Goal: Transaction & Acquisition: Download file/media

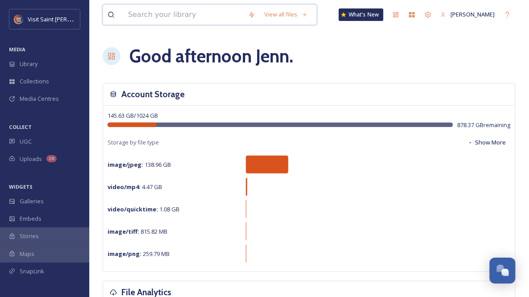
click at [156, 17] on input at bounding box center [184, 15] width 120 height 20
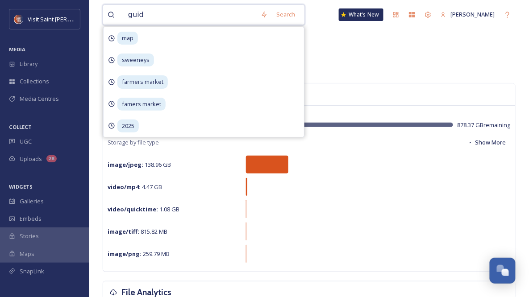
type input "guide"
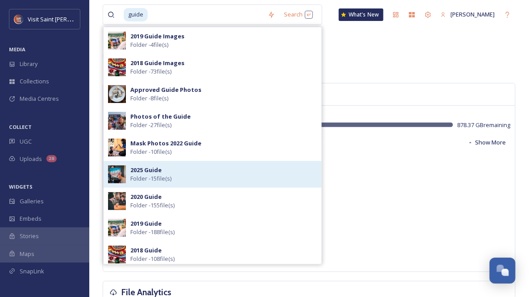
click at [182, 167] on div "2025 Guide Folder - 15 file(s)" at bounding box center [223, 174] width 187 height 17
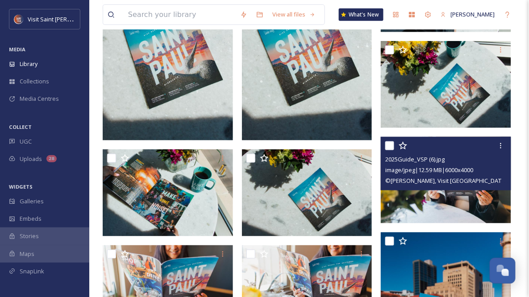
scroll to position [277, 0]
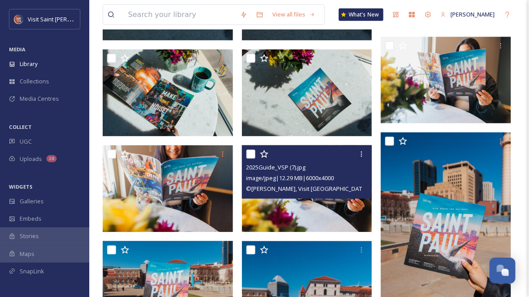
click at [282, 208] on img at bounding box center [307, 189] width 130 height 87
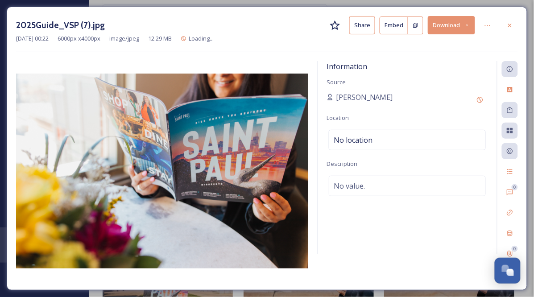
click at [452, 27] on button "Download" at bounding box center [451, 25] width 47 height 18
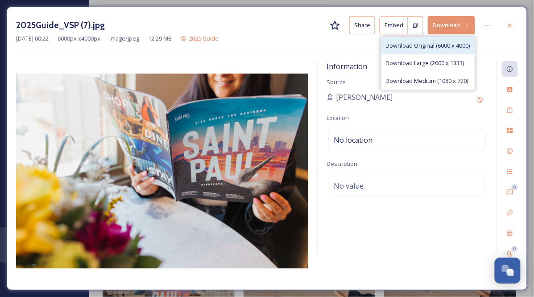
click at [441, 50] on div "Download Original (6000 x 4000)" at bounding box center [428, 45] width 93 height 17
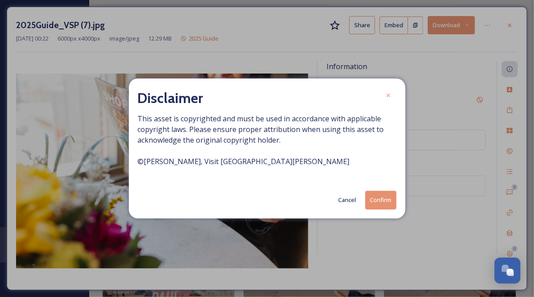
click at [380, 201] on button "Confirm" at bounding box center [381, 200] width 31 height 18
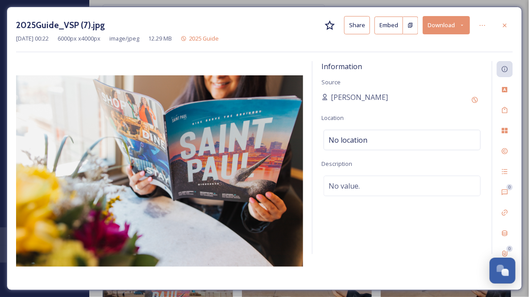
drag, startPoint x: 505, startPoint y: 23, endPoint x: 474, endPoint y: 29, distance: 32.3
click at [505, 23] on icon at bounding box center [504, 25] width 7 height 7
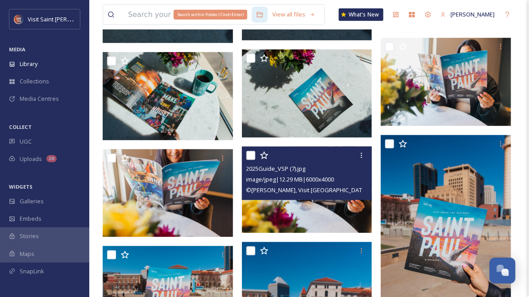
click at [214, 16] on div "Search within Folder (Cmd+Enter)" at bounding box center [211, 15] width 74 height 10
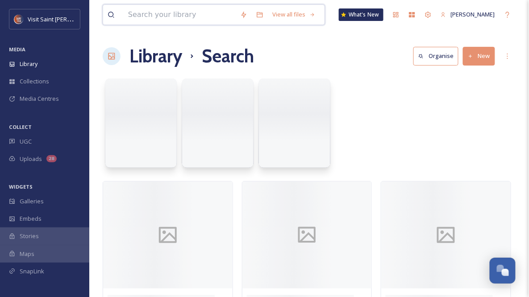
drag, startPoint x: 138, startPoint y: 19, endPoint x: 125, endPoint y: 18, distance: 13.0
click at [125, 18] on input at bounding box center [180, 15] width 112 height 20
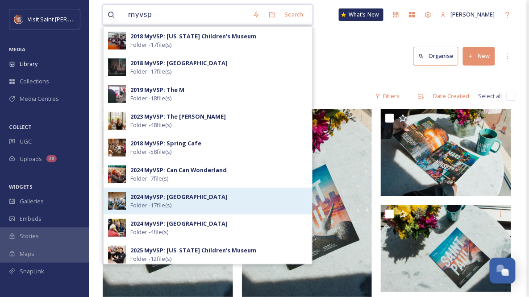
scroll to position [71, 0]
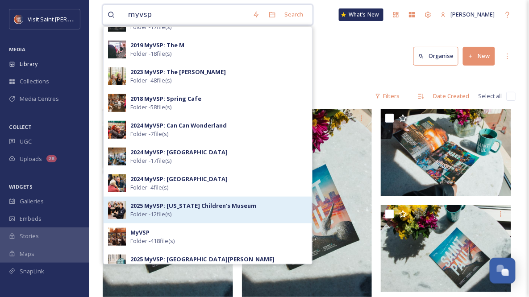
type input "myvsp"
click at [178, 205] on strong "2025 MyVSP: [US_STATE] Children's Museum" at bounding box center [193, 206] width 126 height 8
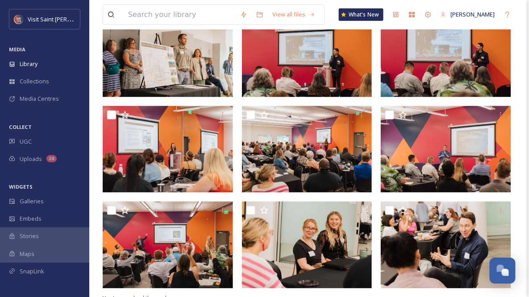
scroll to position [213, 0]
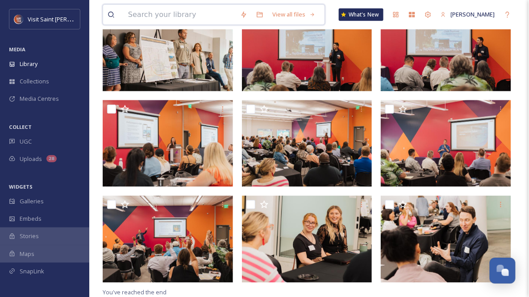
click at [211, 11] on input at bounding box center [180, 15] width 112 height 20
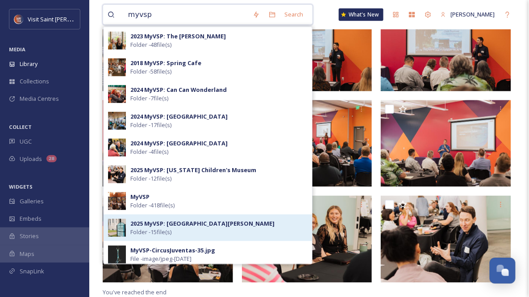
scroll to position [143, 0]
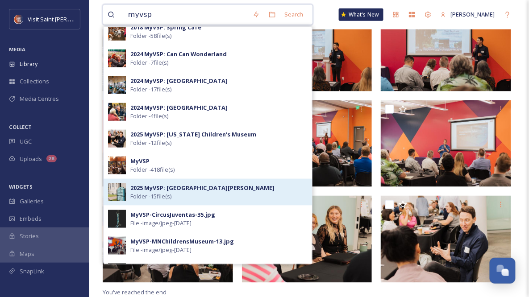
type input "myvsp"
click at [200, 192] on span "2025 MyVSP: [GEOGRAPHIC_DATA][PERSON_NAME]" at bounding box center [202, 188] width 144 height 8
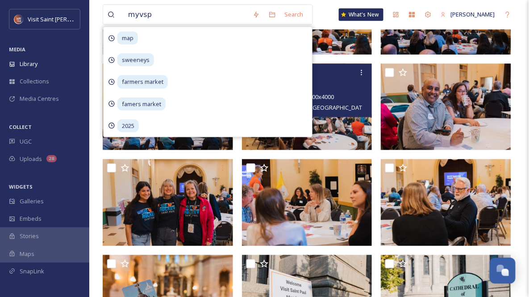
scroll to position [309, 0]
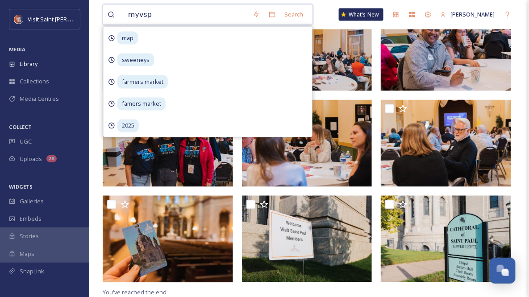
click at [188, 18] on input "myvsp" at bounding box center [186, 15] width 125 height 20
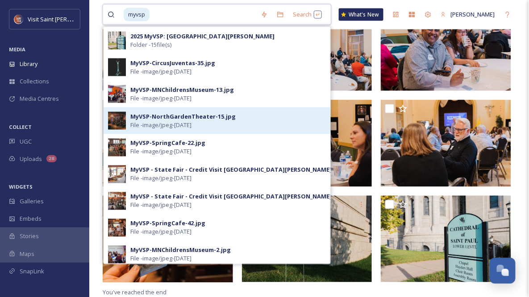
scroll to position [262, 0]
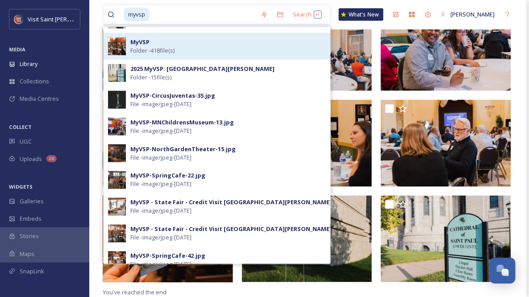
click at [135, 38] on strong "MyVSP" at bounding box center [139, 42] width 19 height 8
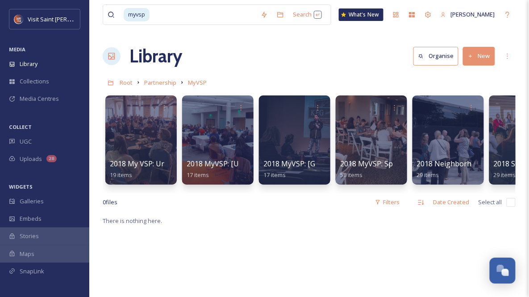
click at [363, 51] on div "Library Organise New" at bounding box center [309, 56] width 413 height 27
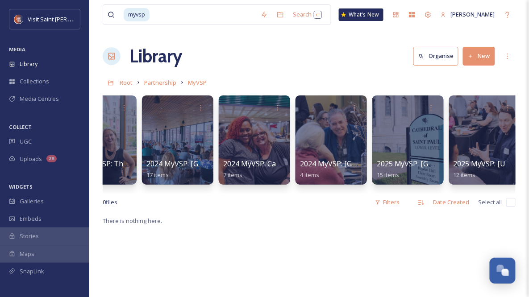
scroll to position [0, 815]
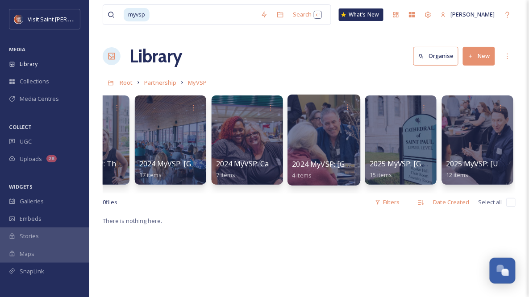
click at [326, 137] on div at bounding box center [324, 140] width 73 height 91
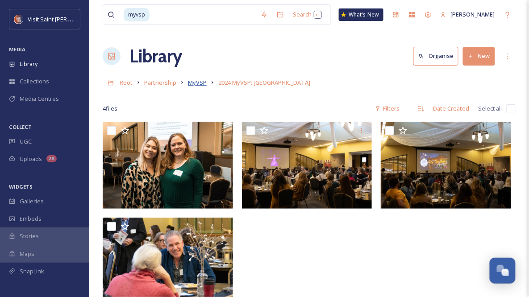
click at [191, 84] on span "MyVSP" at bounding box center [197, 83] width 19 height 8
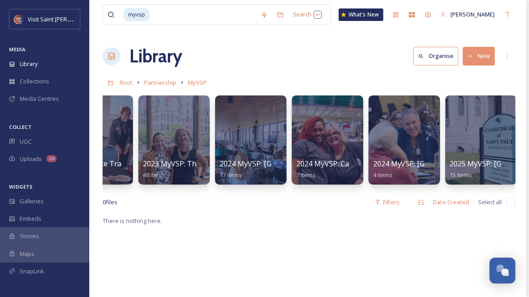
scroll to position [0, 735]
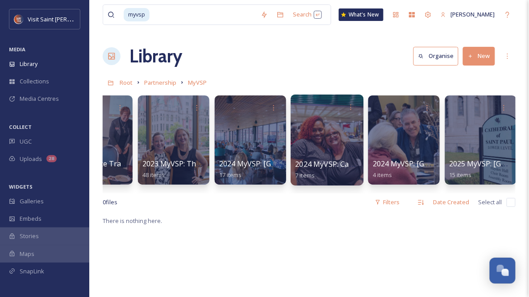
click at [328, 137] on div at bounding box center [327, 140] width 73 height 91
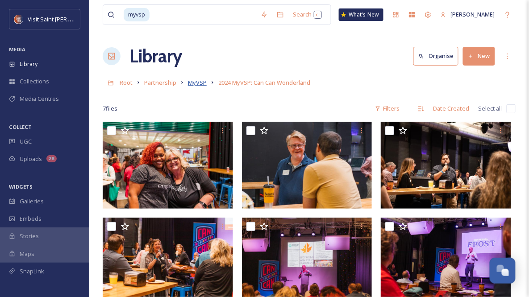
click at [202, 83] on span "MyVSP" at bounding box center [197, 83] width 19 height 8
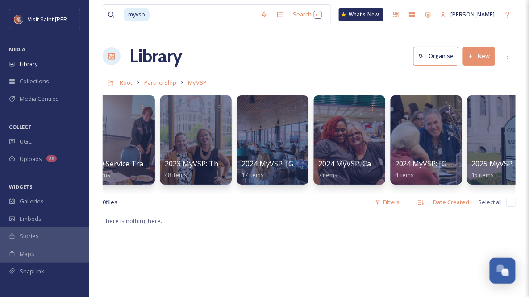
scroll to position [0, 716]
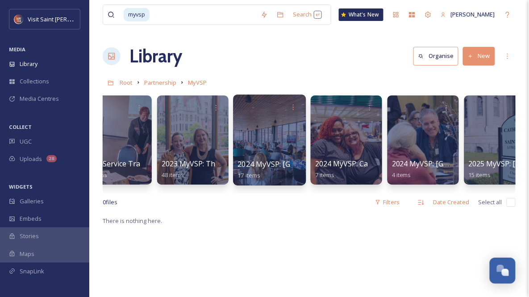
click at [263, 129] on div at bounding box center [269, 140] width 73 height 91
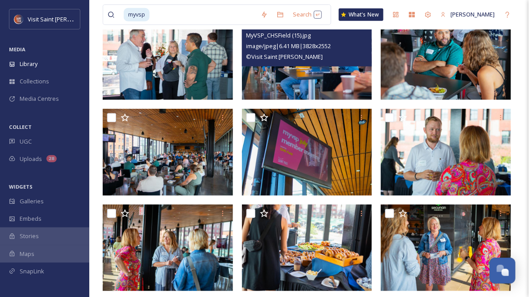
scroll to position [48, 0]
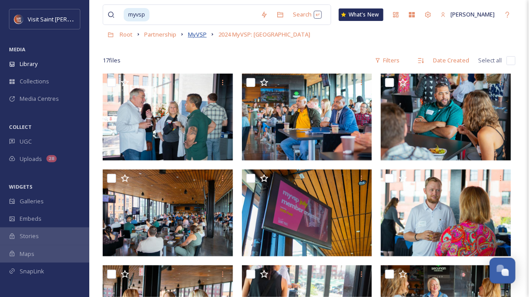
click at [200, 37] on span "MyVSP" at bounding box center [197, 34] width 19 height 8
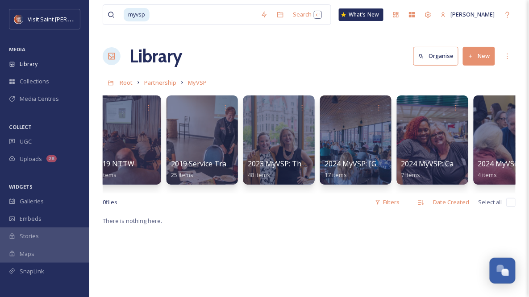
scroll to position [0, 631]
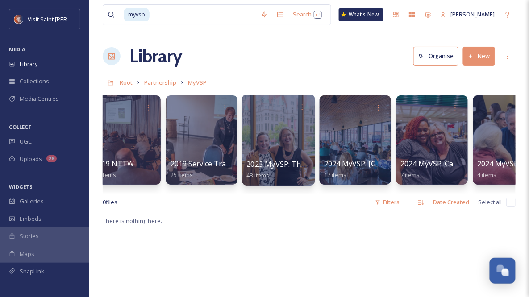
click at [285, 139] on div at bounding box center [278, 140] width 73 height 91
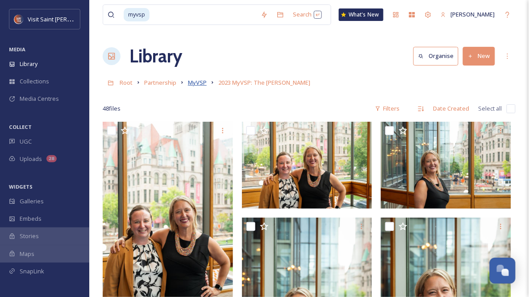
click at [200, 84] on span "MyVSP" at bounding box center [197, 83] width 19 height 8
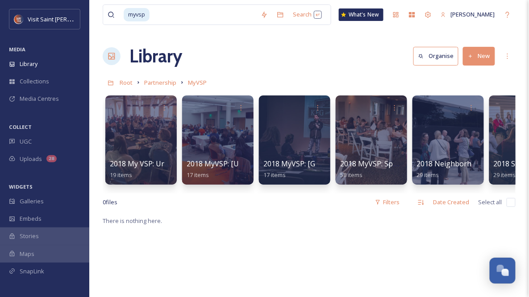
drag, startPoint x: 241, startPoint y: 199, endPoint x: 331, endPoint y: 202, distance: 90.7
click at [331, 202] on div "0 file s Filters Date Created Select all" at bounding box center [309, 202] width 413 height 17
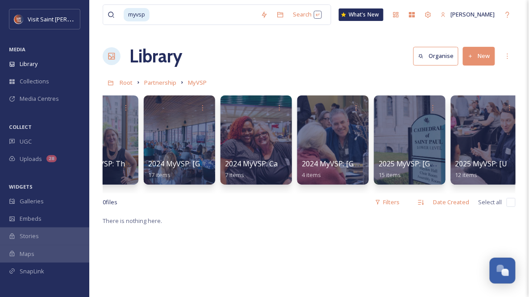
scroll to position [0, 815]
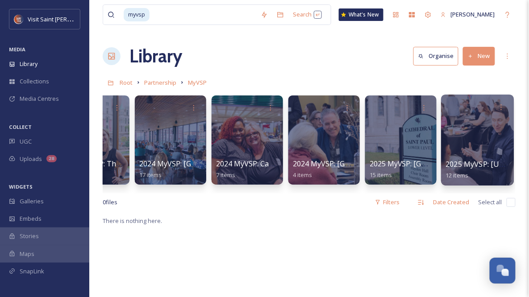
click at [481, 132] on div at bounding box center [477, 140] width 73 height 91
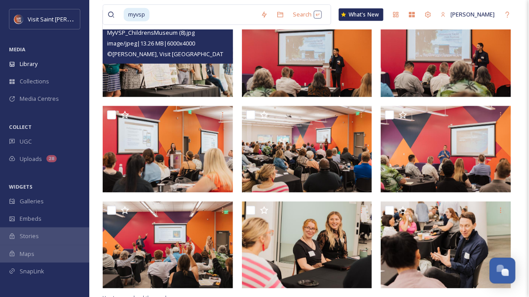
scroll to position [71, 0]
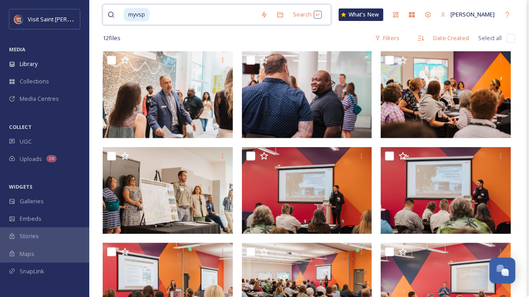
click at [151, 15] on input at bounding box center [203, 15] width 106 height 20
type input "m"
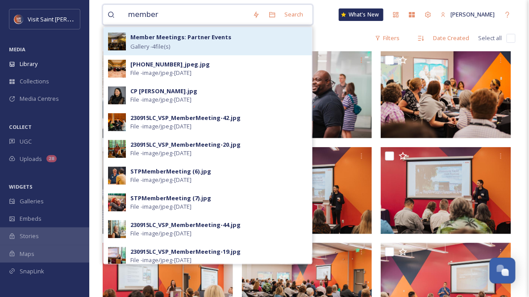
type input "member"
click at [151, 49] on span "Gallery - 4 file(s)" at bounding box center [150, 46] width 40 height 8
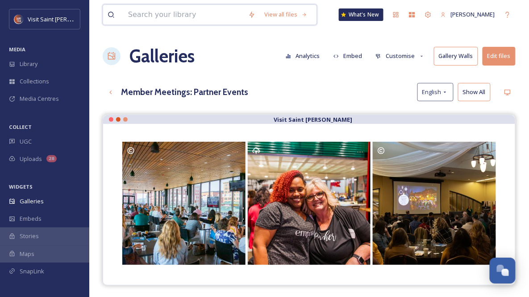
click at [178, 14] on input at bounding box center [184, 15] width 120 height 20
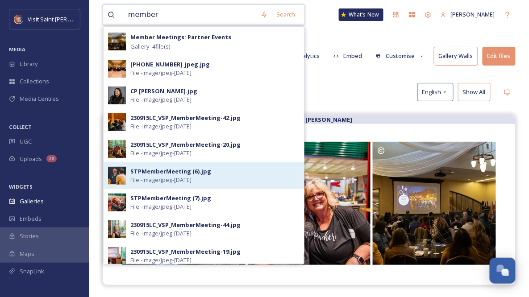
type input "member"
click at [145, 176] on span "File - image/jpeg - [DATE]" at bounding box center [160, 180] width 61 height 8
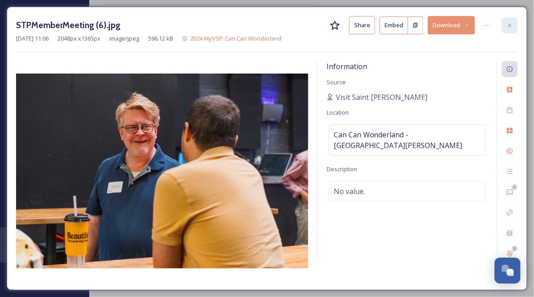
click at [510, 24] on icon at bounding box center [511, 25] width 4 height 4
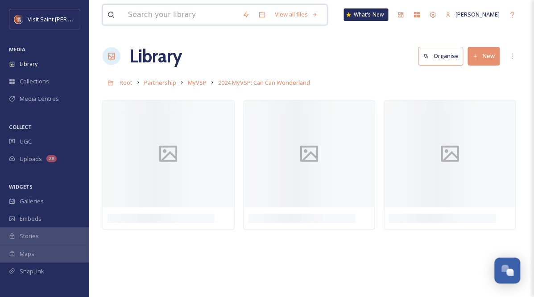
click at [181, 11] on input at bounding box center [181, 15] width 115 height 20
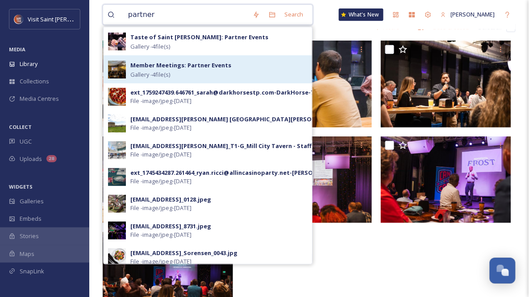
scroll to position [15, 0]
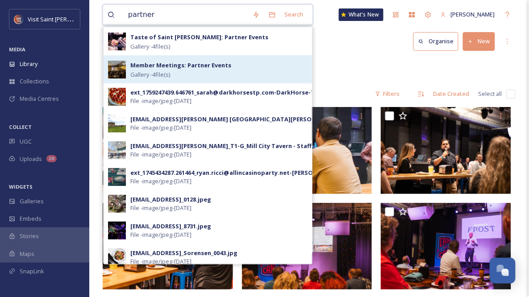
type input "partner"
click at [189, 65] on strong "Member Meetings: Partner Events" at bounding box center [180, 65] width 101 height 8
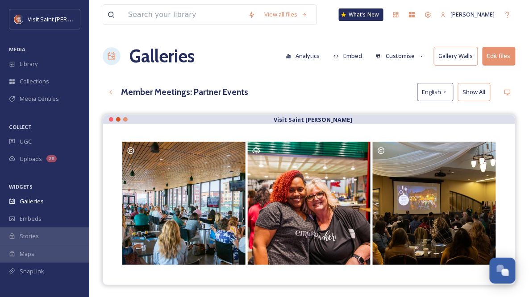
click at [123, 11] on div at bounding box center [176, 15] width 136 height 20
click at [141, 14] on input at bounding box center [184, 15] width 120 height 20
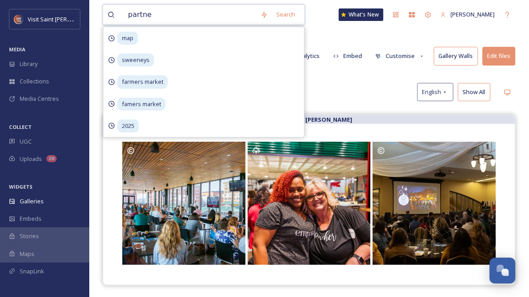
type input "partner"
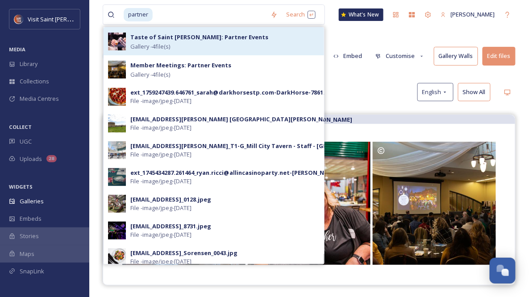
click at [184, 38] on strong "Taste of Saint [PERSON_NAME]: Partner Events" at bounding box center [199, 37] width 138 height 8
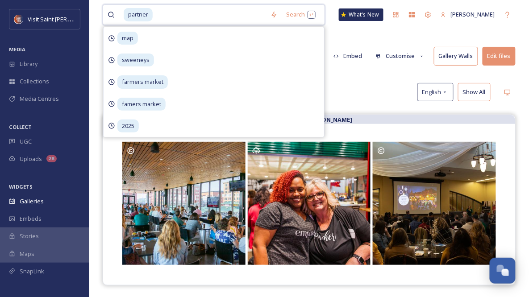
click at [161, 14] on input at bounding box center [210, 15] width 113 height 20
click at [165, 16] on input at bounding box center [210, 15] width 113 height 20
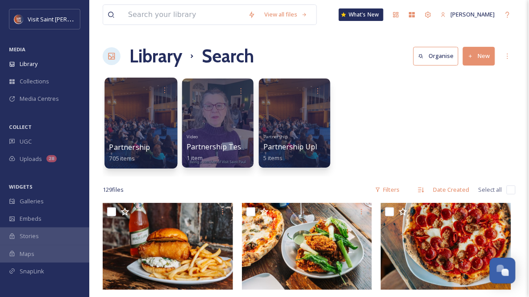
click at [146, 119] on div at bounding box center [140, 123] width 73 height 91
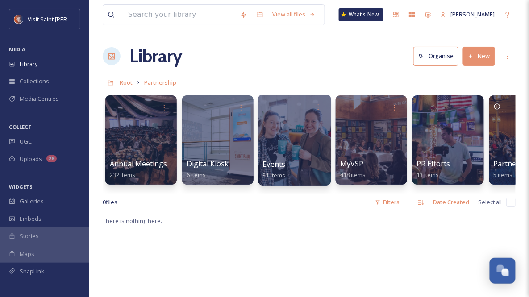
click at [263, 126] on div at bounding box center [294, 140] width 73 height 91
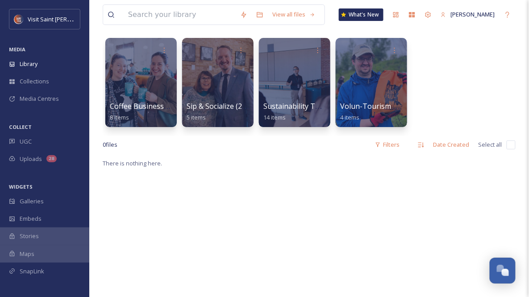
scroll to position [36, 0]
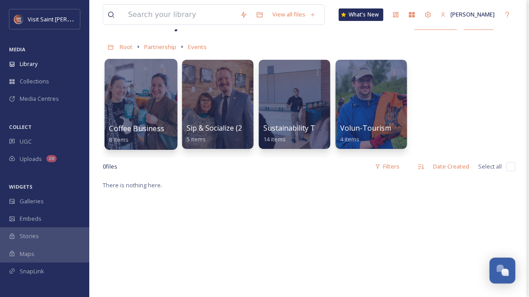
click at [146, 109] on div at bounding box center [140, 104] width 73 height 91
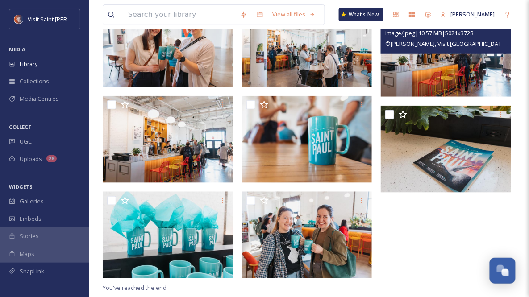
scroll to position [15, 0]
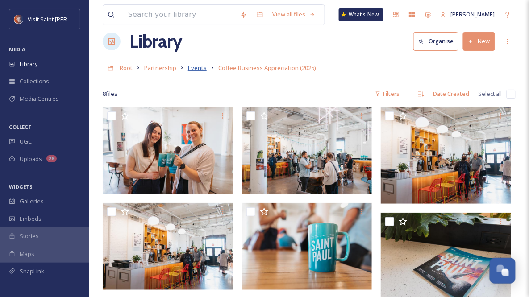
click at [203, 68] on span "Events" at bounding box center [197, 68] width 19 height 8
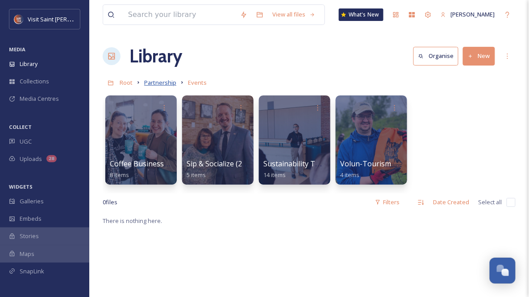
click at [170, 81] on span "Partnership" at bounding box center [160, 83] width 32 height 8
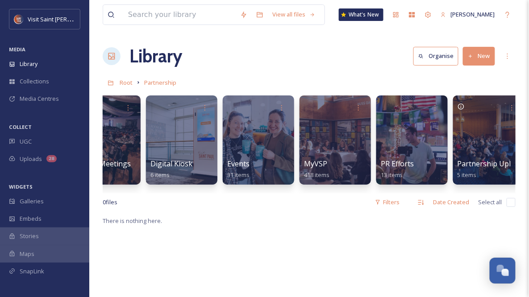
scroll to position [0, 48]
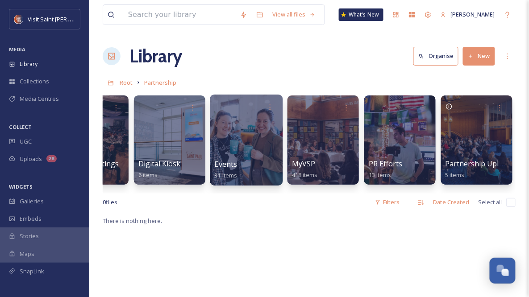
click at [243, 169] on div "Events 31 items" at bounding box center [247, 170] width 64 height 22
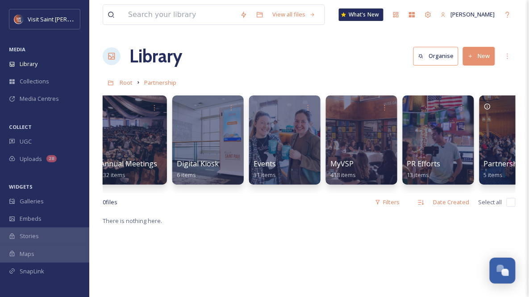
scroll to position [0, 0]
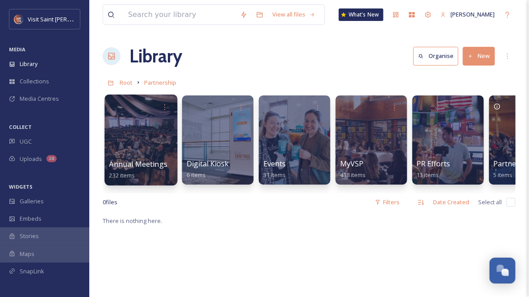
click at [124, 146] on div at bounding box center [140, 140] width 73 height 91
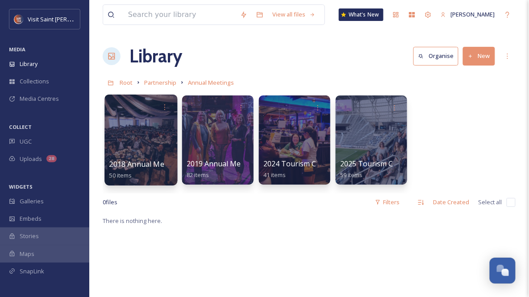
scroll to position [71, 0]
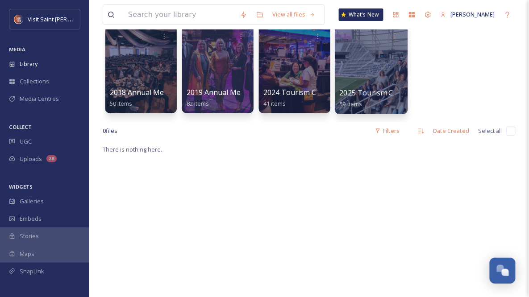
click at [361, 62] on div at bounding box center [371, 68] width 73 height 91
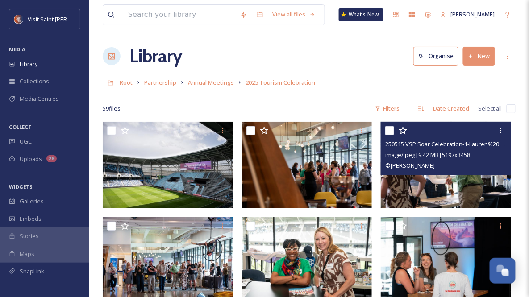
click at [460, 191] on img at bounding box center [446, 165] width 130 height 87
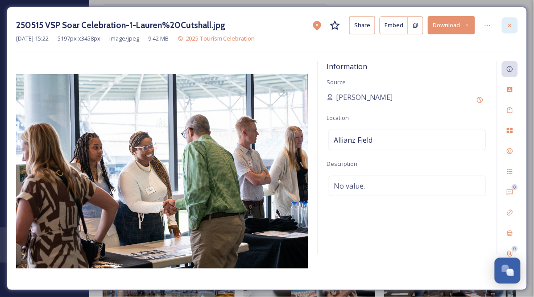
click at [514, 24] on icon at bounding box center [510, 25] width 7 height 7
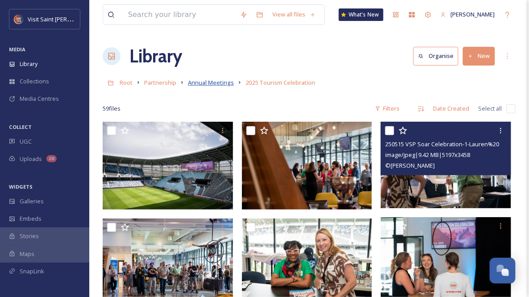
click at [214, 84] on span "Annual Meetings" at bounding box center [211, 83] width 46 height 8
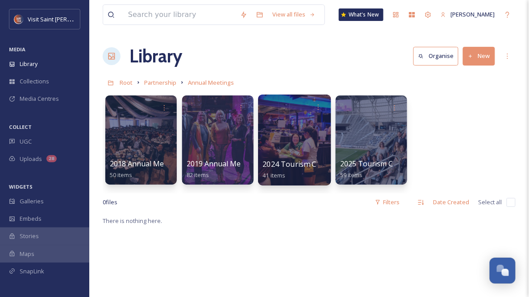
click at [304, 153] on div at bounding box center [294, 140] width 73 height 91
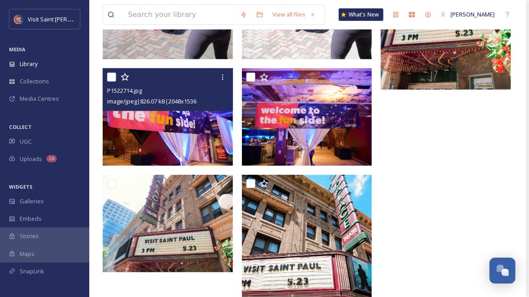
scroll to position [1750, 0]
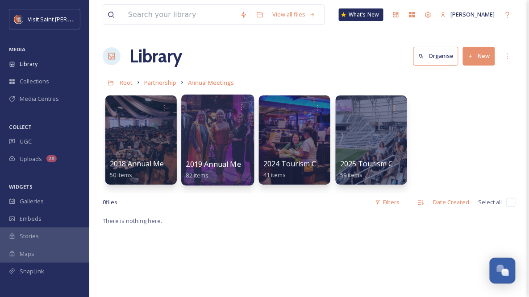
click at [216, 140] on div at bounding box center [217, 140] width 73 height 91
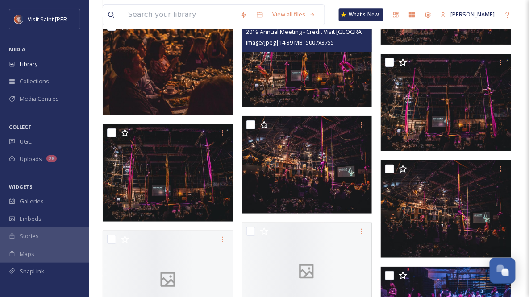
scroll to position [2286, 0]
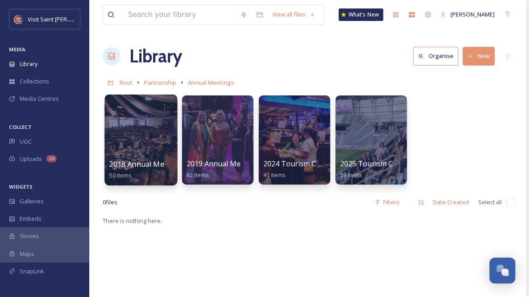
click at [148, 144] on div at bounding box center [140, 140] width 73 height 91
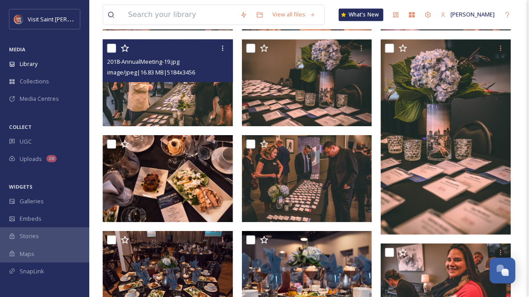
scroll to position [1473, 0]
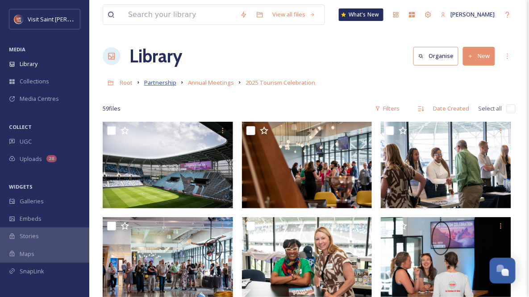
click at [166, 84] on span "Partnership" at bounding box center [160, 83] width 32 height 8
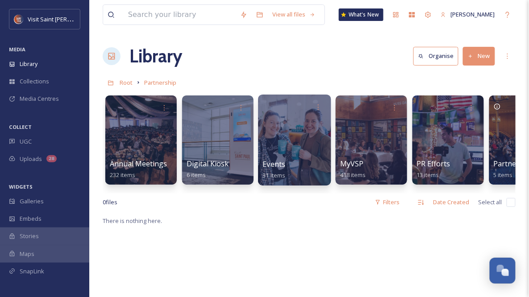
click at [282, 145] on div at bounding box center [294, 140] width 73 height 91
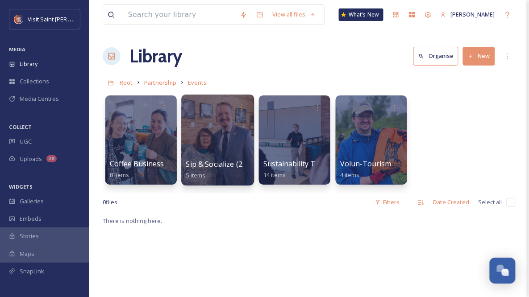
click at [223, 125] on div at bounding box center [217, 140] width 73 height 91
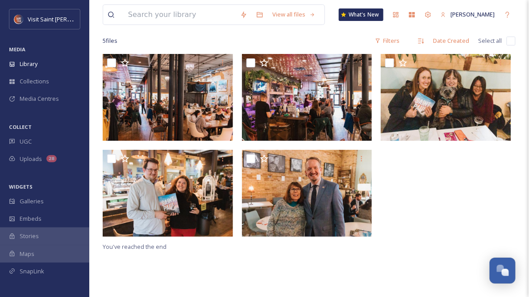
scroll to position [71, 0]
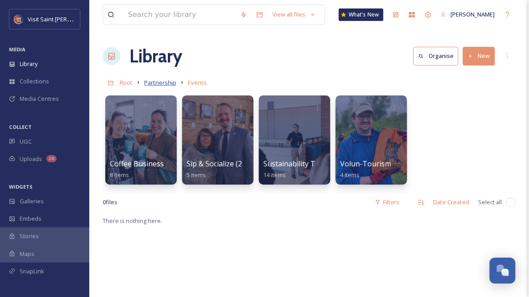
click at [156, 85] on span "Partnership" at bounding box center [160, 83] width 32 height 8
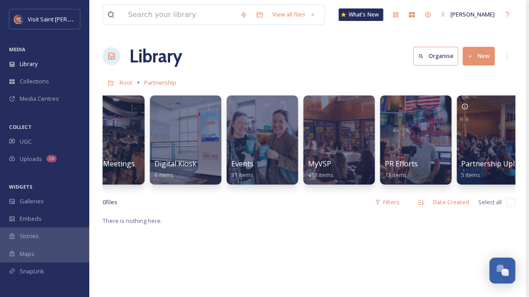
scroll to position [0, 48]
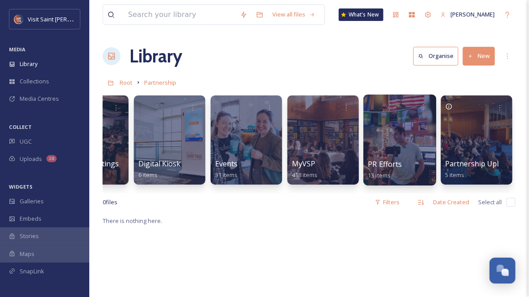
click at [410, 157] on div at bounding box center [399, 140] width 73 height 91
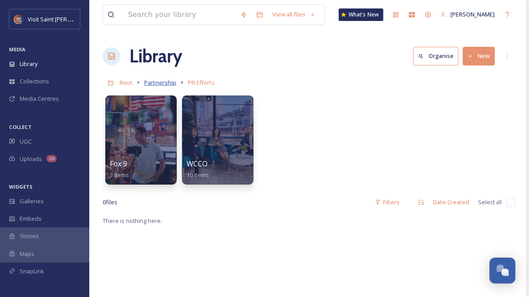
click at [175, 80] on span "Partnership" at bounding box center [160, 83] width 32 height 8
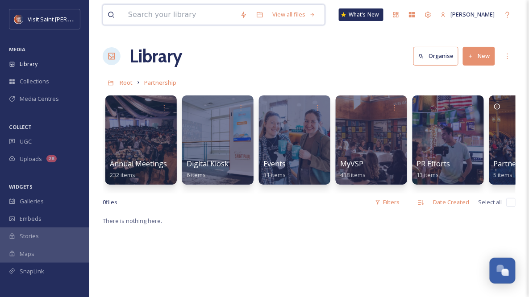
click at [159, 16] on input at bounding box center [180, 15] width 112 height 20
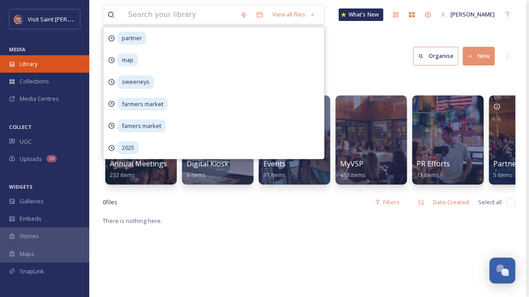
click at [35, 62] on span "Library" at bounding box center [29, 64] width 18 height 8
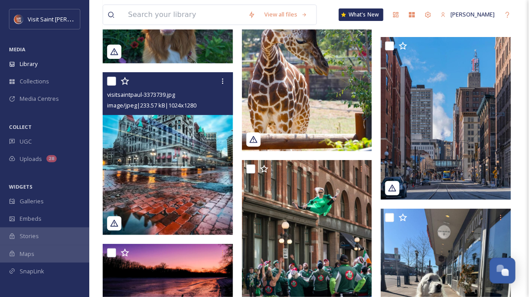
scroll to position [3144, 0]
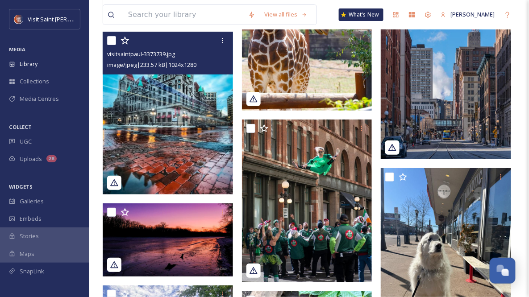
click at [133, 125] on img at bounding box center [168, 113] width 130 height 163
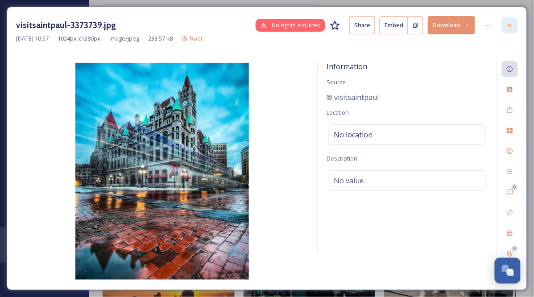
click at [514, 25] on div at bounding box center [510, 25] width 16 height 16
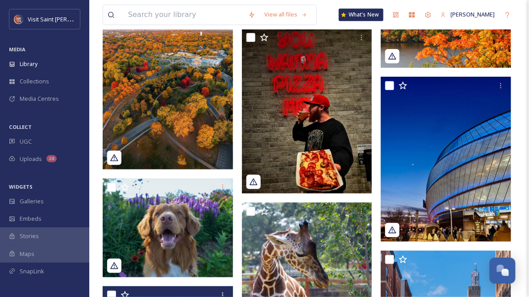
scroll to position [2822, 0]
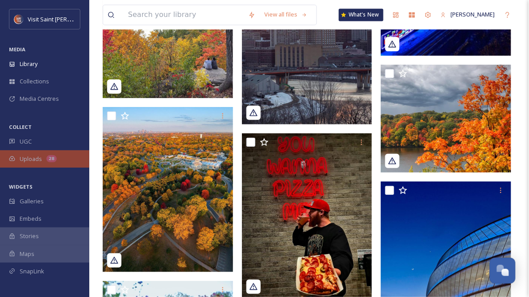
click at [29, 159] on span "Uploads" at bounding box center [31, 159] width 22 height 8
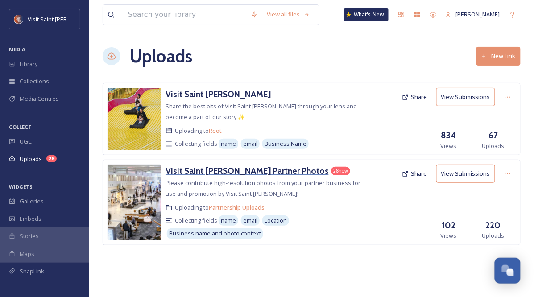
click at [230, 172] on h3 "Visit Saint [PERSON_NAME] Partner Photos" at bounding box center [247, 171] width 163 height 11
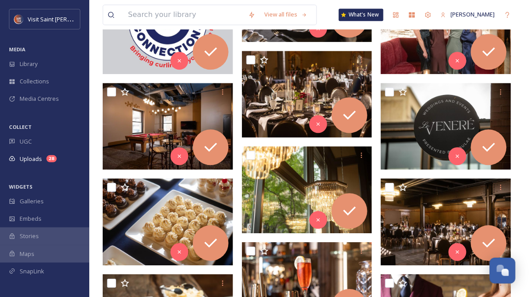
scroll to position [527, 0]
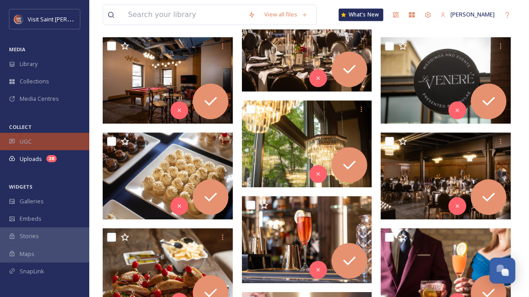
click at [26, 138] on span "UGC" at bounding box center [26, 142] width 12 height 8
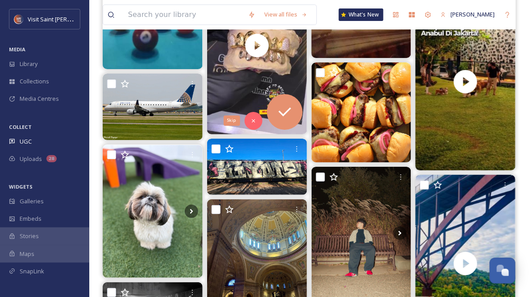
scroll to position [822, 0]
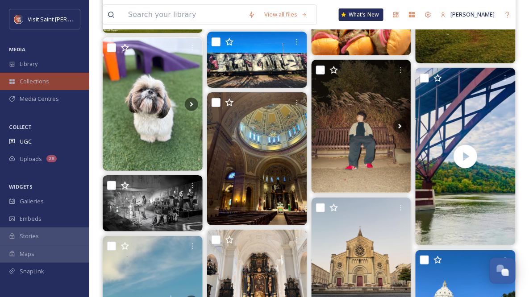
click at [31, 73] on div "Collections" at bounding box center [44, 81] width 89 height 17
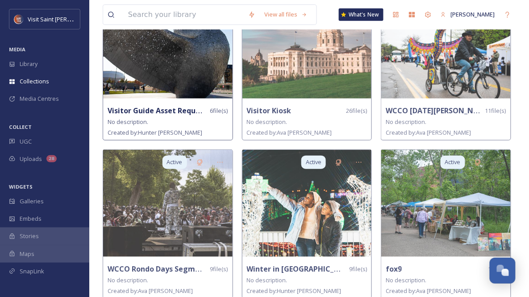
scroll to position [791, 0]
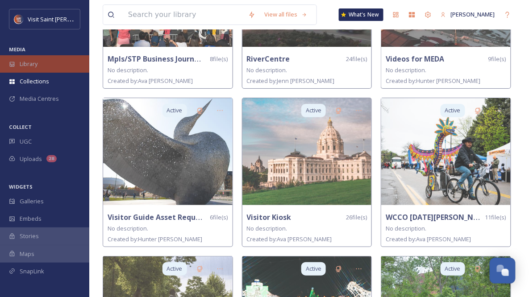
click at [36, 67] on span "Library" at bounding box center [29, 64] width 18 height 8
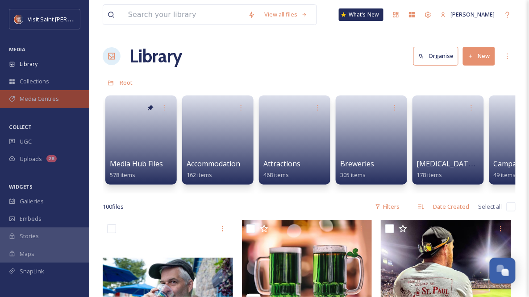
click at [39, 103] on div "Media Centres" at bounding box center [44, 98] width 89 height 17
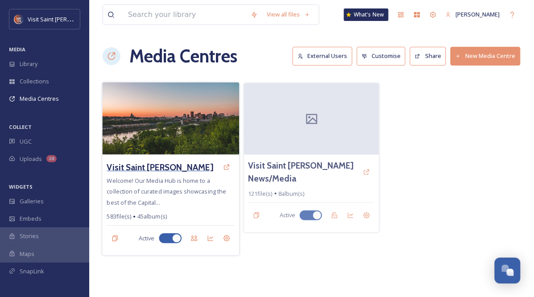
click at [140, 171] on h3 "Visit Saint [PERSON_NAME]" at bounding box center [160, 167] width 106 height 13
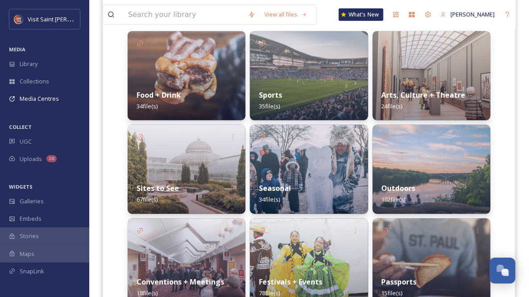
scroll to position [227, 0]
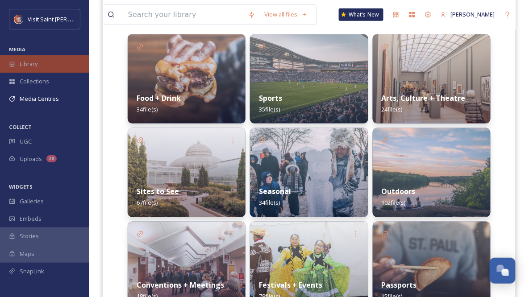
click at [33, 67] on span "Library" at bounding box center [29, 64] width 18 height 8
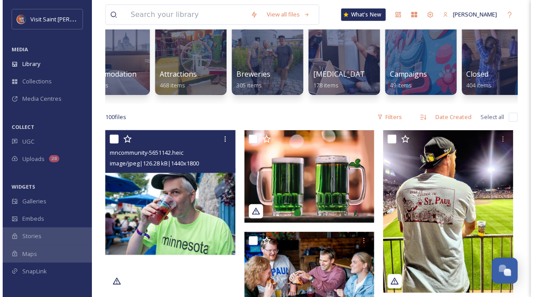
scroll to position [179, 0]
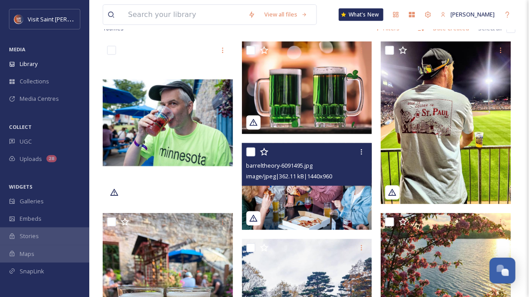
click at [313, 212] on img at bounding box center [307, 186] width 130 height 87
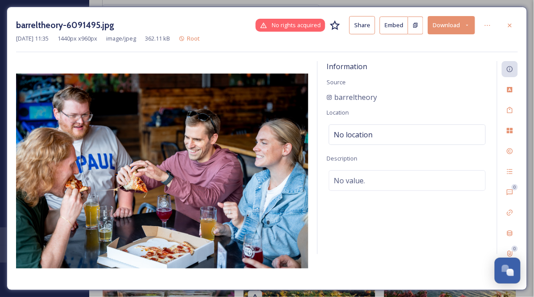
click at [438, 25] on button "Download" at bounding box center [451, 25] width 47 height 18
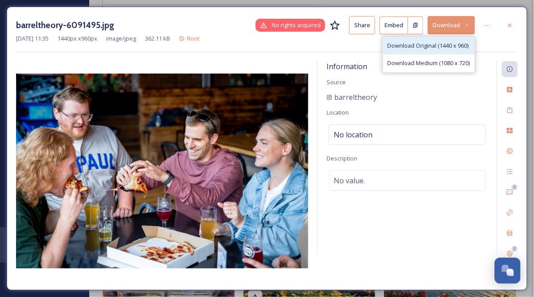
click at [437, 44] on span "Download Original (1440 x 960)" at bounding box center [428, 46] width 81 height 8
